Goal: Task Accomplishment & Management: Manage account settings

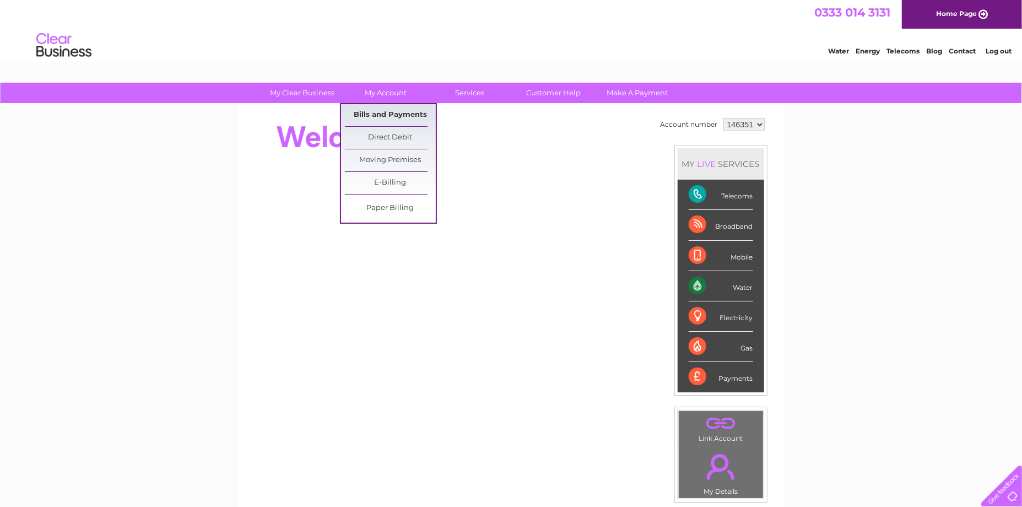
click at [381, 115] on link "Bills and Payments" at bounding box center [390, 115] width 91 height 22
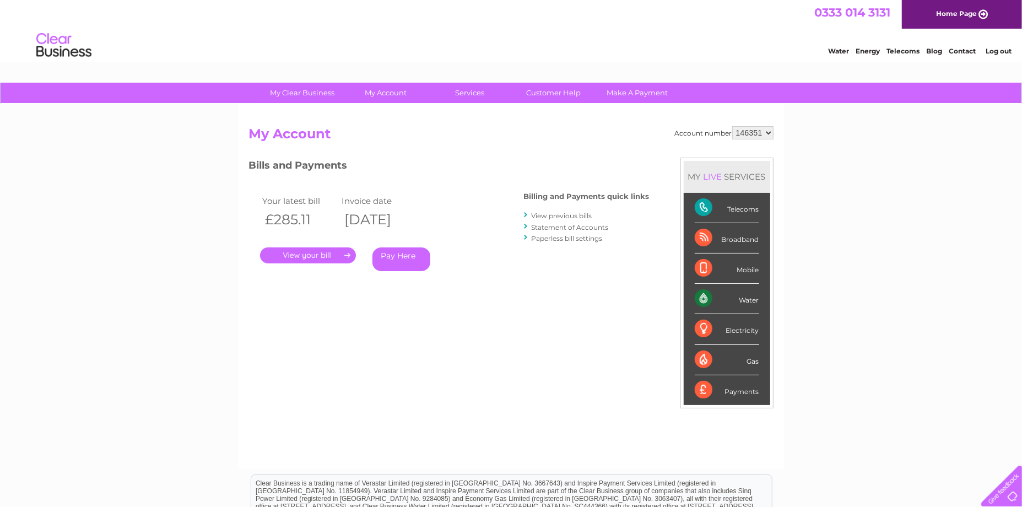
click at [545, 214] on link "View previous bills" at bounding box center [562, 216] width 61 height 8
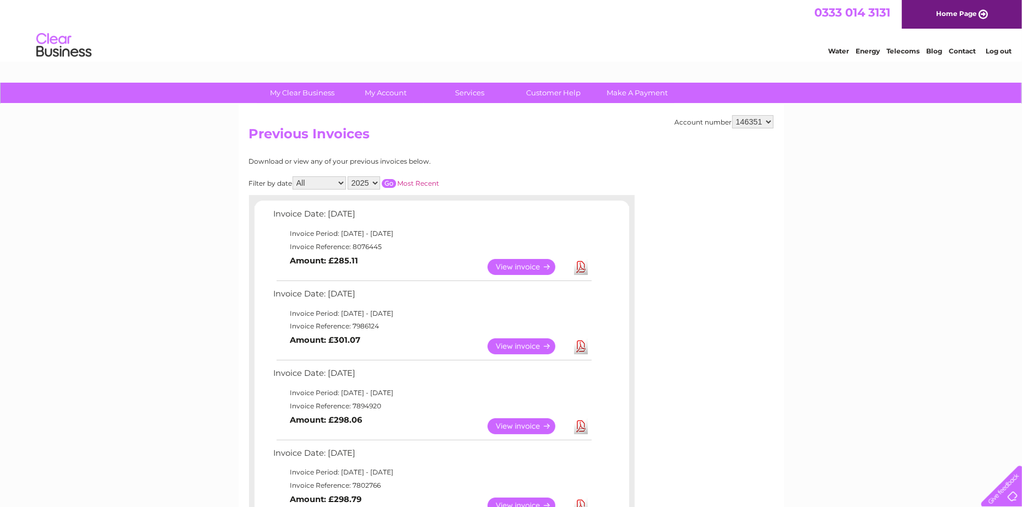
click at [523, 263] on link "View" at bounding box center [527, 267] width 81 height 16
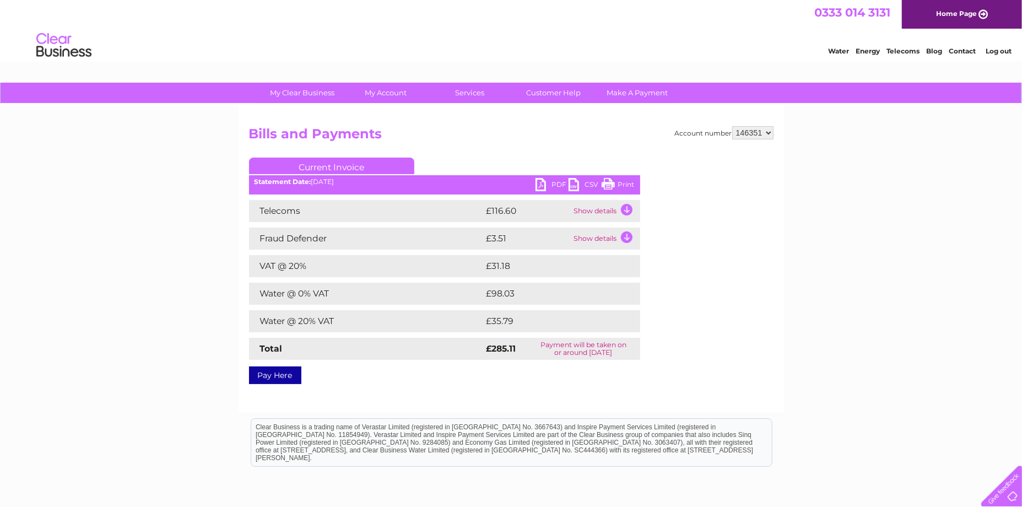
click at [552, 181] on link "PDF" at bounding box center [551, 186] width 33 height 16
